Goal: Check status: Check status

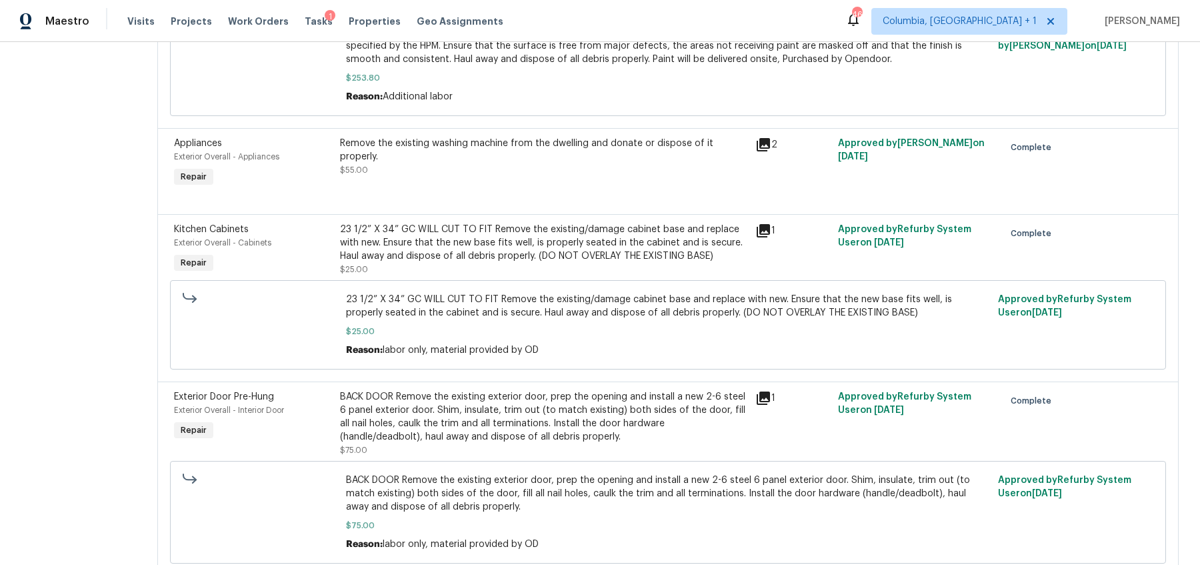
scroll to position [747, 0]
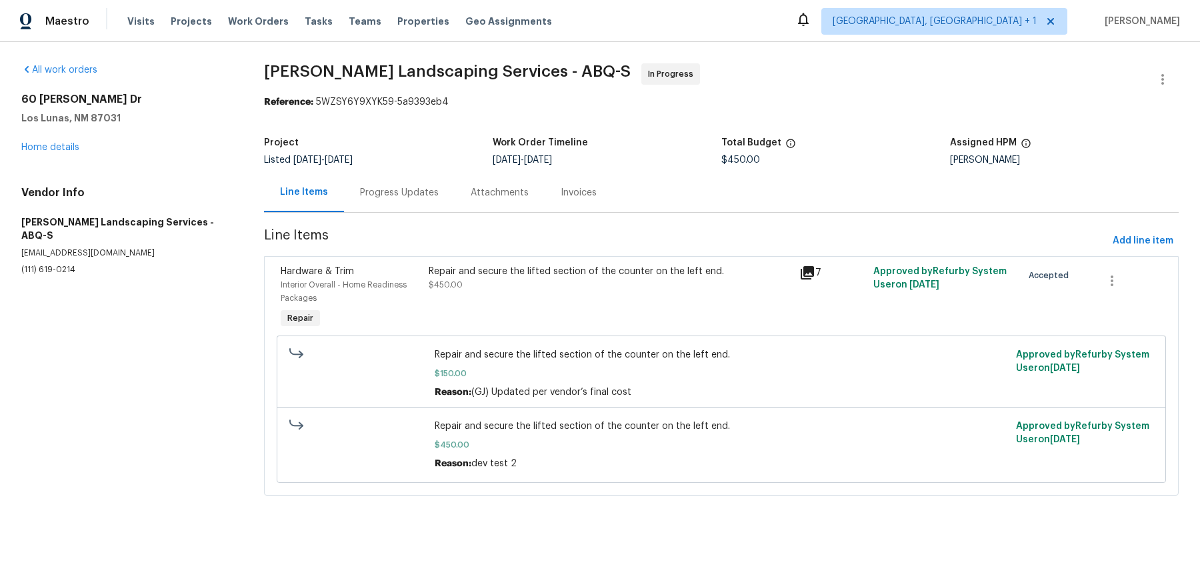
click at [717, 83] on span "[PERSON_NAME] Landscaping Services - ABQ-S In Progress" at bounding box center [705, 79] width 882 height 32
